Goal: Register for event/course

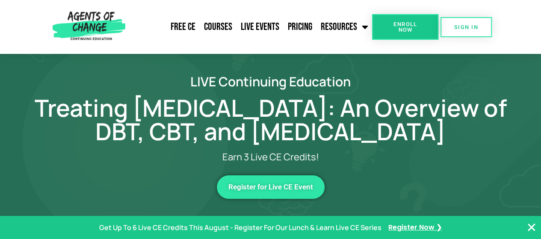
click at [531, 227] on icon "Close Banner" at bounding box center [532, 228] width 10 height 10
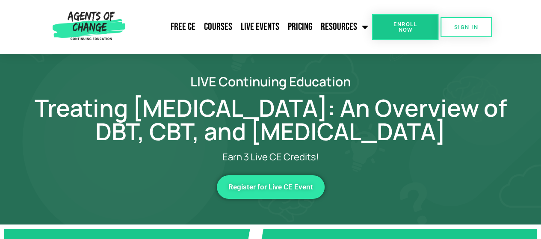
click at [279, 191] on span "Register for Live CE Event" at bounding box center [271, 187] width 85 height 7
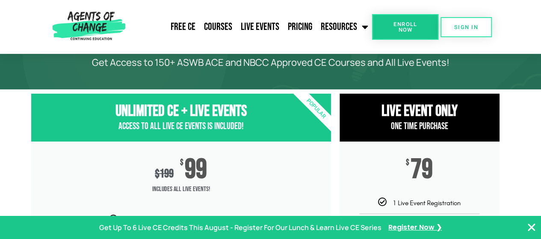
scroll to position [51, 0]
